Goal: Information Seeking & Learning: Learn about a topic

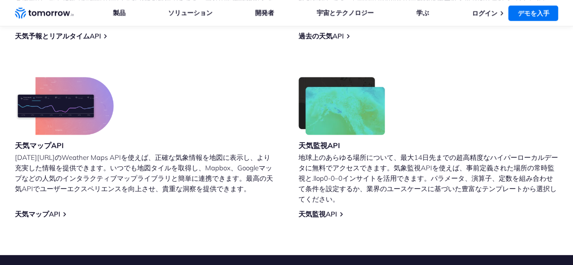
scroll to position [429, 0]
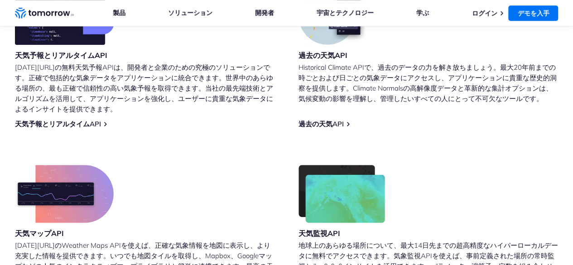
drag, startPoint x: 0, startPoint y: 0, endPoint x: 135, endPoint y: 131, distance: 188.3
click at [141, 129] on div "天気予報とリアルタイムAPI Tomorrow.ioの無料天気予報APIは、開発者と企業のための究極のソリューションです。正確で包括的な気象データをアプリケー…" at bounding box center [286, 147] width 543 height 320
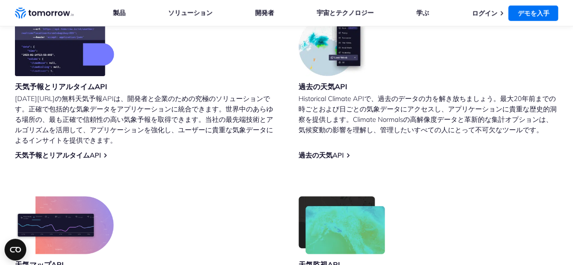
scroll to position [384, 0]
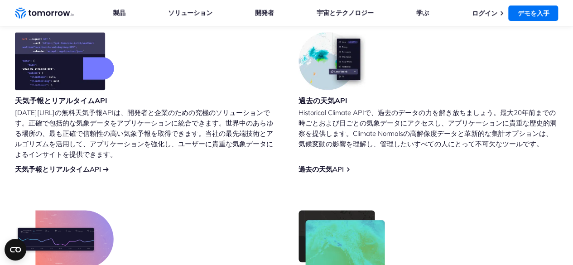
click at [68, 168] on font "天気予報とリアルタイムAPI" at bounding box center [58, 169] width 86 height 9
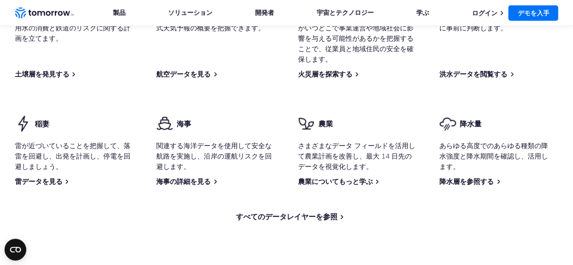
scroll to position [1358, 0]
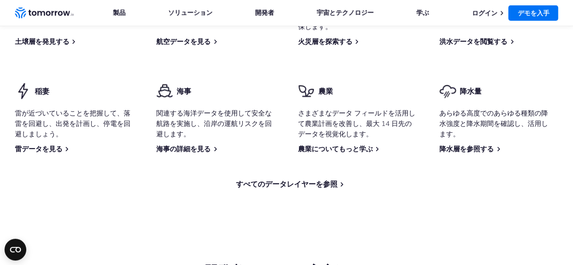
click at [476, 96] on font "降水量" at bounding box center [471, 90] width 22 height 9
click at [473, 153] on div "降水量 あらゆる高度でのあらゆる種類の降水強度と降水期間を確認し、活用します。 降水層を参照する" at bounding box center [498, 117] width 119 height 71
click at [474, 153] on font "降水層を参照する" at bounding box center [466, 148] width 54 height 9
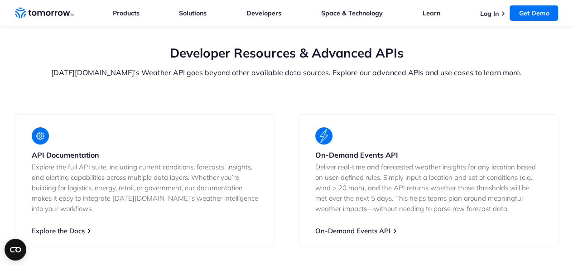
scroll to position [1599, 0]
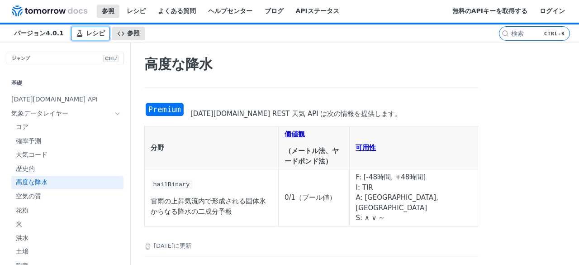
click at [91, 37] on font "レシピ" at bounding box center [95, 32] width 19 height 7
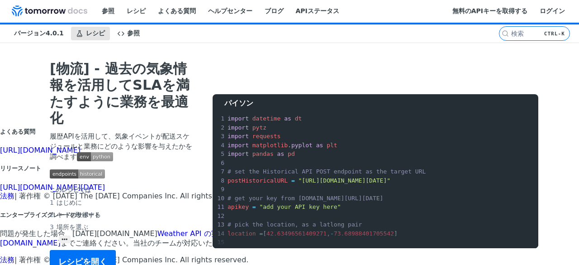
click at [32, 34] on font "バージョン4.0.1" at bounding box center [39, 32] width 50 height 7
click at [131, 10] on font "レシピ" at bounding box center [136, 10] width 19 height 7
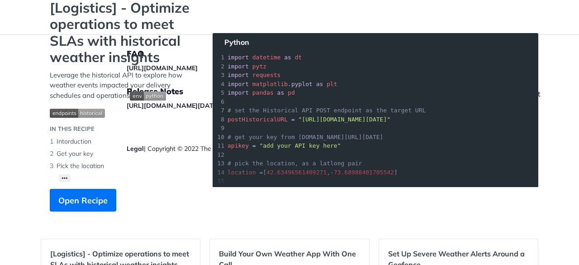
scroll to position [136, 0]
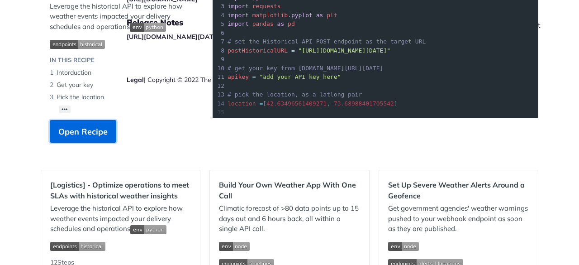
click at [101, 134] on span "Open Recipe" at bounding box center [82, 131] width 49 height 12
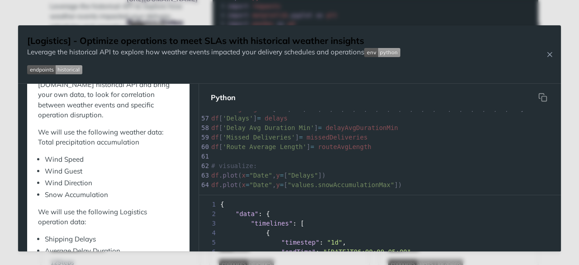
scroll to position [544, 0]
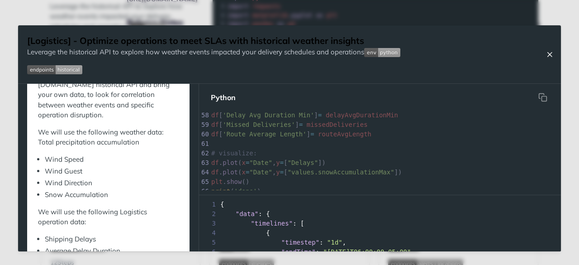
click at [550, 57] on icon "Close Recipe" at bounding box center [550, 54] width 8 height 8
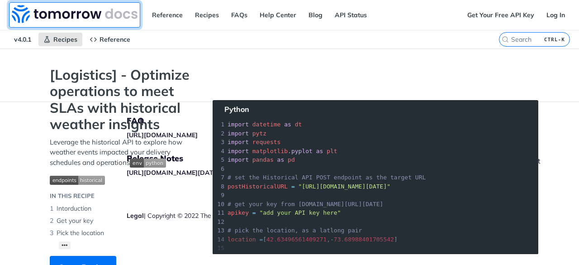
click at [104, 22] on img at bounding box center [75, 14] width 126 height 18
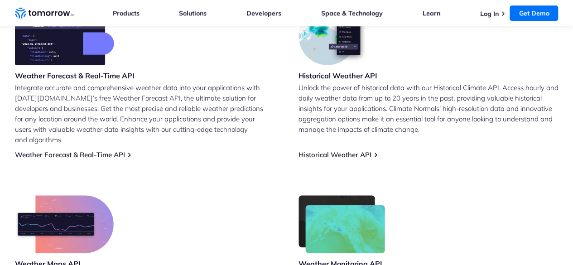
scroll to position [407, 0]
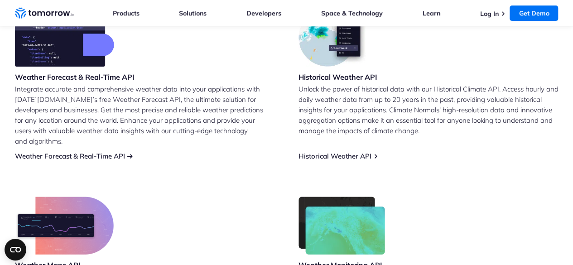
click at [104, 152] on link "Weather Forecast & Real-Time API" at bounding box center [70, 156] width 110 height 9
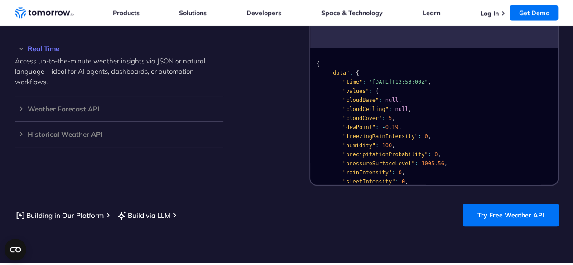
scroll to position [996, 0]
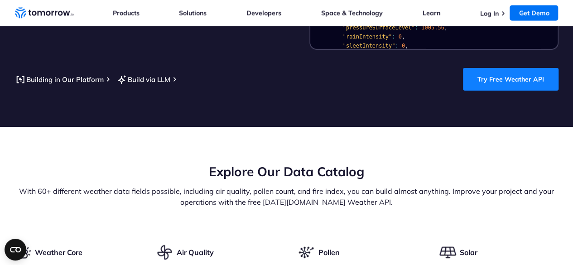
click at [526, 74] on link "Try Free Weather API" at bounding box center [511, 79] width 96 height 23
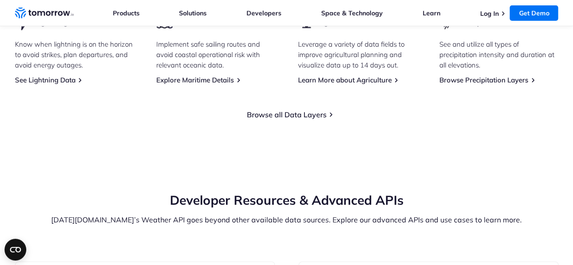
scroll to position [1539, 0]
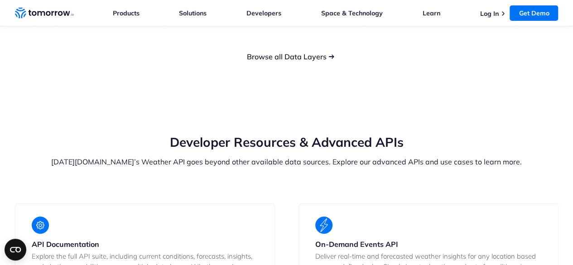
click at [297, 52] on link "Browse all Data Layers" at bounding box center [287, 56] width 80 height 9
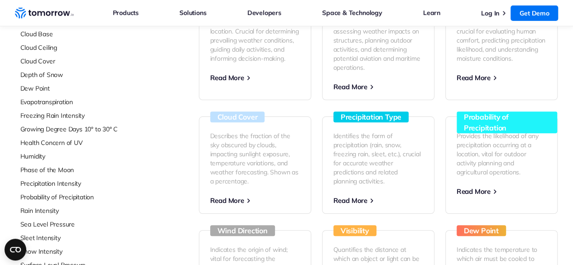
scroll to position [226, 0]
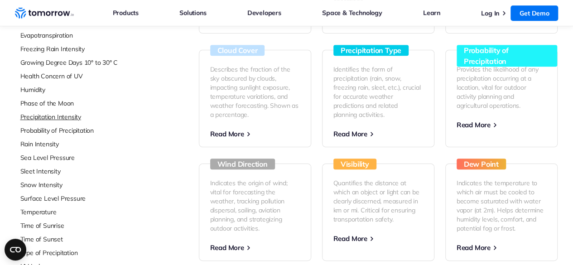
click at [56, 115] on link "Precipitation Intensity" at bounding box center [80, 116] width 120 height 9
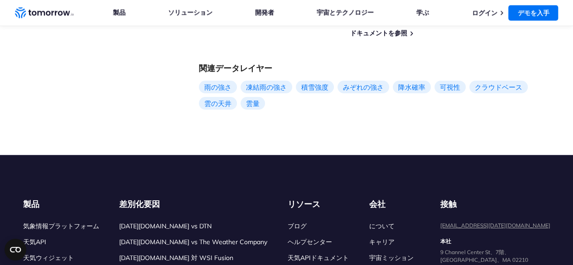
scroll to position [860, 0]
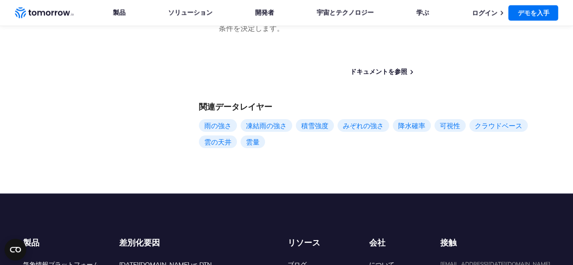
click at [388, 76] on font "ドキュメントを参照" at bounding box center [378, 71] width 57 height 8
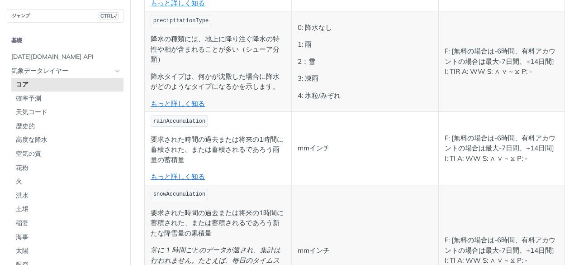
scroll to position [2128, 0]
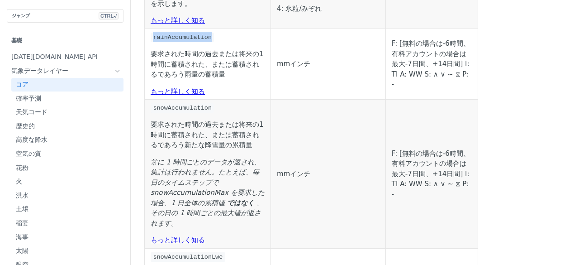
drag, startPoint x: 151, startPoint y: 86, endPoint x: 206, endPoint y: 86, distance: 54.3
click at [206, 42] on p "rainAccumulation" at bounding box center [208, 37] width 114 height 10
click at [233, 78] on font "要求された時間の過去または将来の1時間に蓄積された、または蓄積されるであろう雨量の蓄積量" at bounding box center [207, 64] width 113 height 29
click at [478, 99] on td "F: [無料の場合は-6時間、有料アカウントの場合は最大-7日間、+14日間] I: TI A: WW S: ∧ ∨ ~ ⧖ P: -" at bounding box center [432, 64] width 92 height 71
drag, startPoint x: 175, startPoint y: 84, endPoint x: 152, endPoint y: 84, distance: 22.6
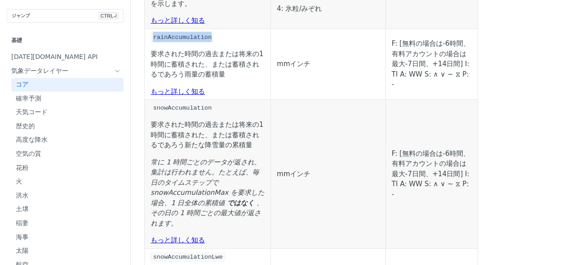
click at [152, 42] on p "rainAccumulation" at bounding box center [208, 37] width 114 height 10
copy span "rainAccumulation"
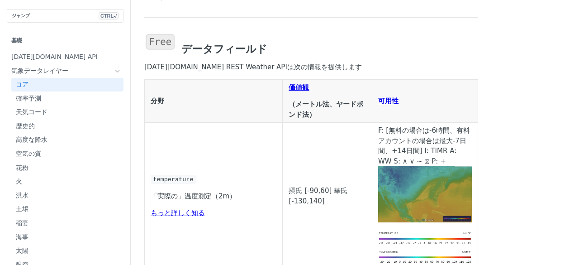
scroll to position [0, 0]
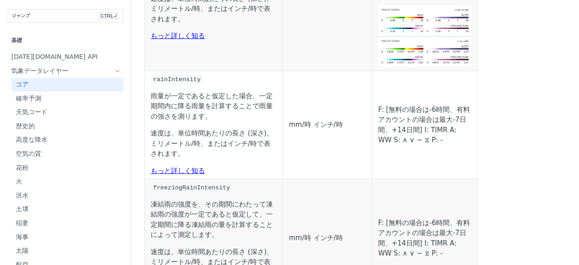
scroll to position [2082, 0]
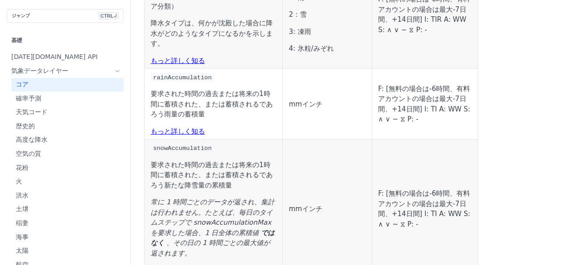
click at [372, 139] on td "mmインチ" at bounding box center [327, 104] width 89 height 71
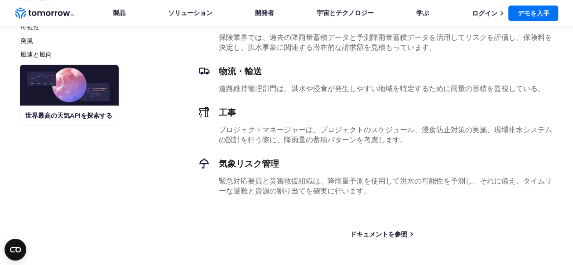
scroll to position [453, 0]
